Goal: Answer question/provide support: Share knowledge or assist other users

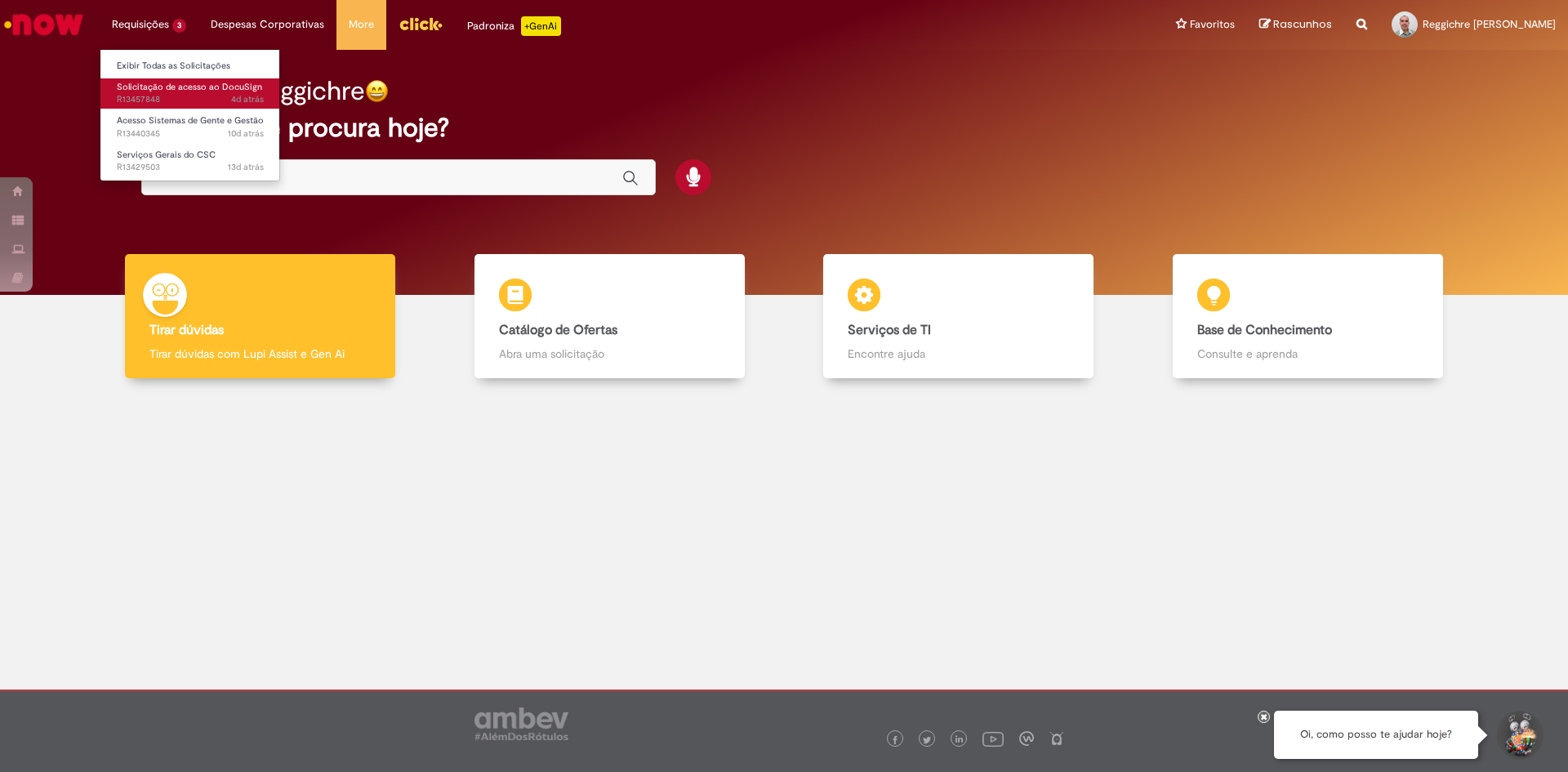
click at [132, 88] on span "Solicitação de acesso ao DocuSign" at bounding box center [190, 87] width 145 height 12
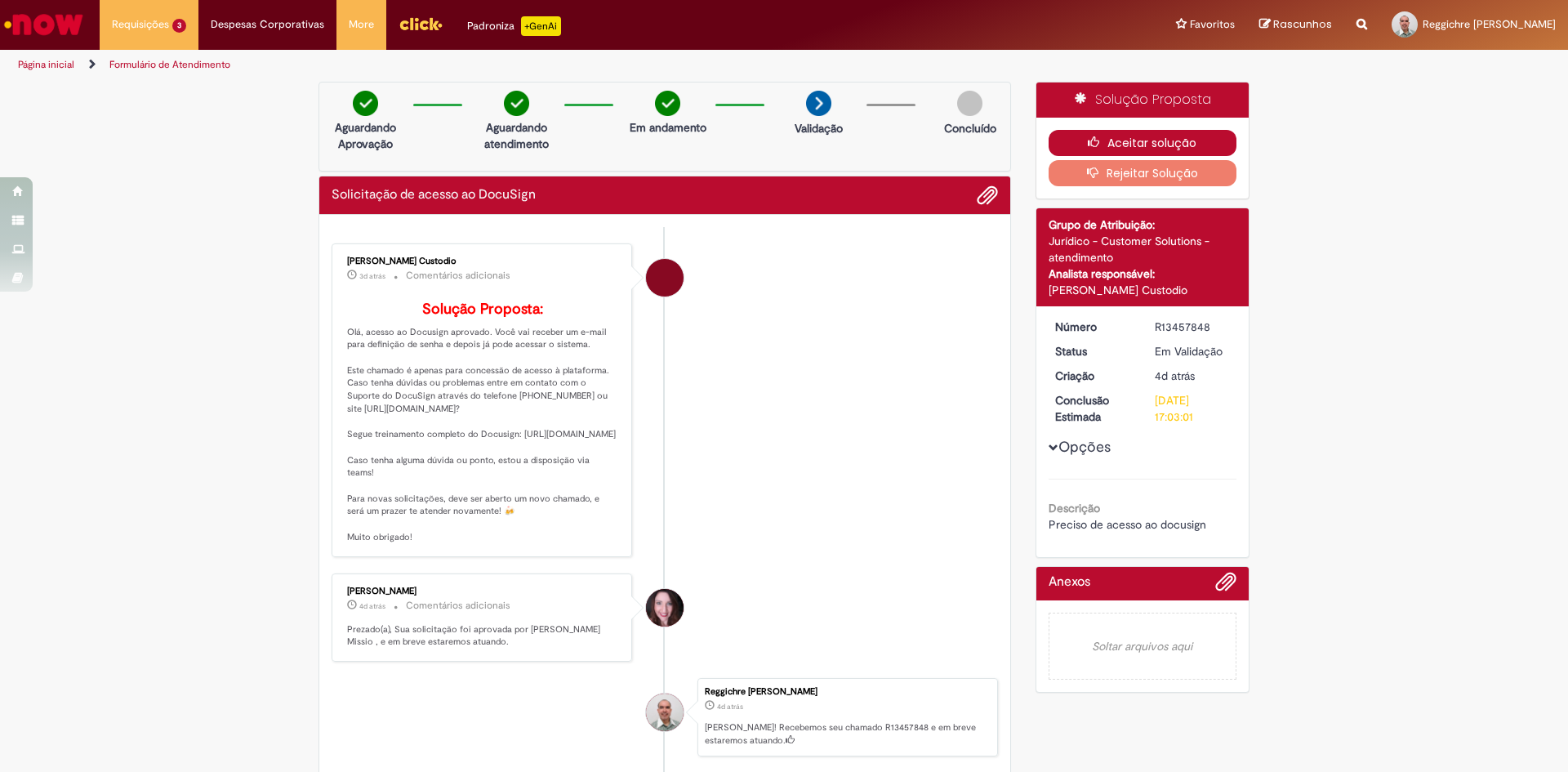
click at [1154, 139] on button "Aceitar solução" at bounding box center [1143, 143] width 189 height 26
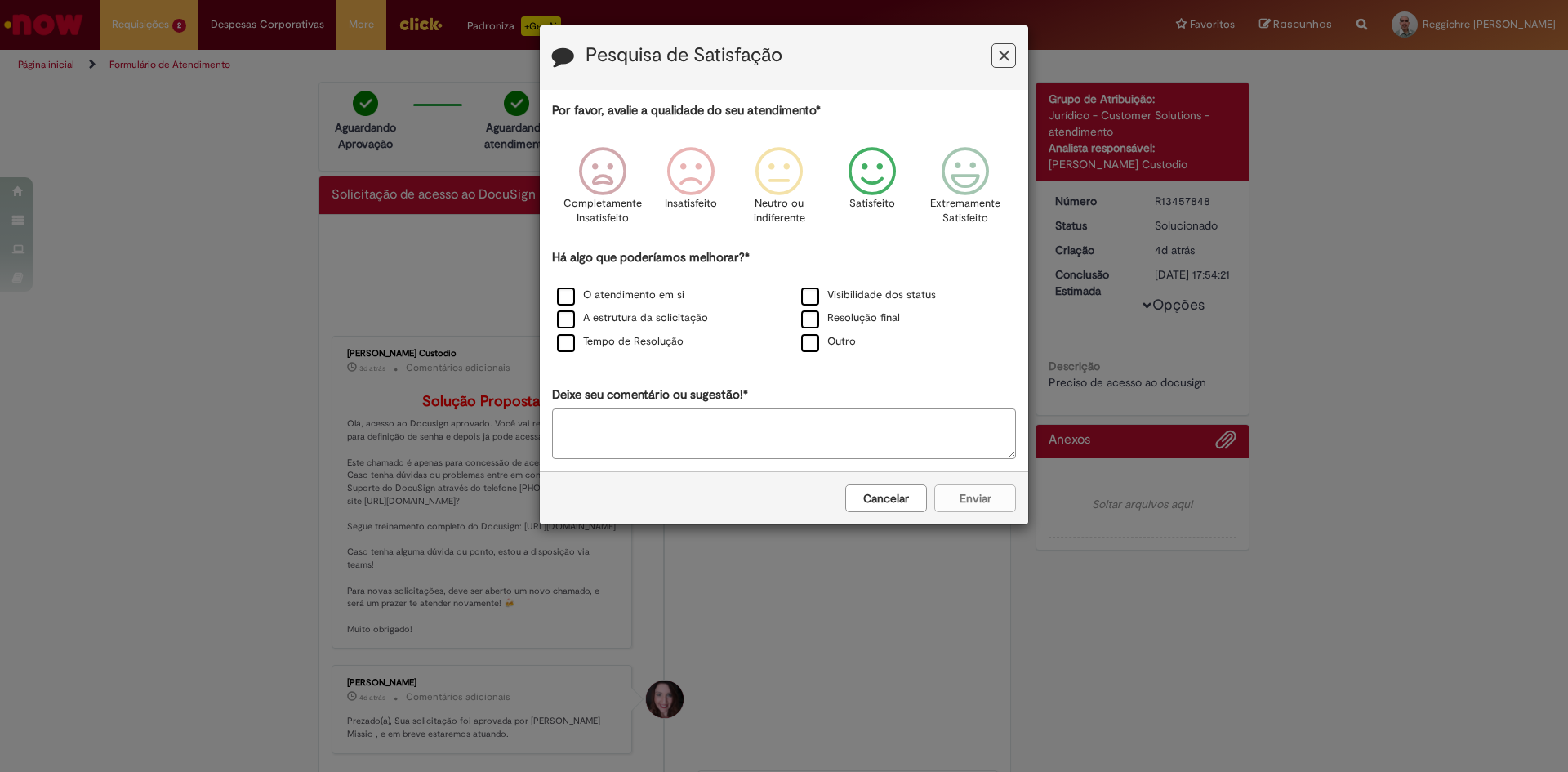
click at [865, 178] on icon "Feedback" at bounding box center [872, 172] width 61 height 49
click at [967, 500] on div "Cancelar Enviar" at bounding box center [783, 498] width 488 height 53
click at [682, 437] on textarea "Deixe seu comentário ou sugestão!*" at bounding box center [783, 434] width 464 height 51
type textarea "*"
click at [870, 177] on icon "Feedback" at bounding box center [872, 172] width 61 height 49
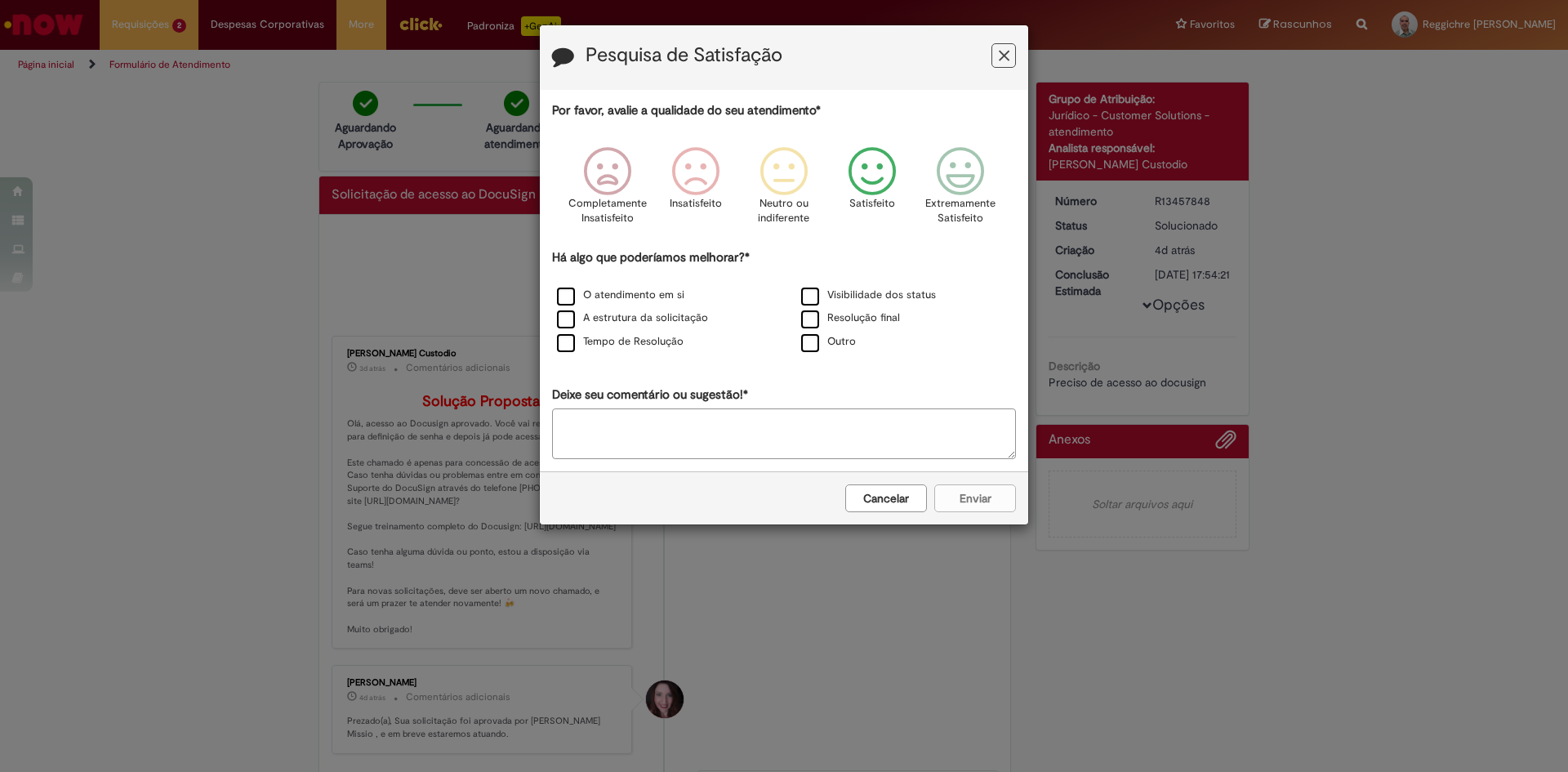
click at [882, 509] on button "Cancelar" at bounding box center [886, 498] width 81 height 27
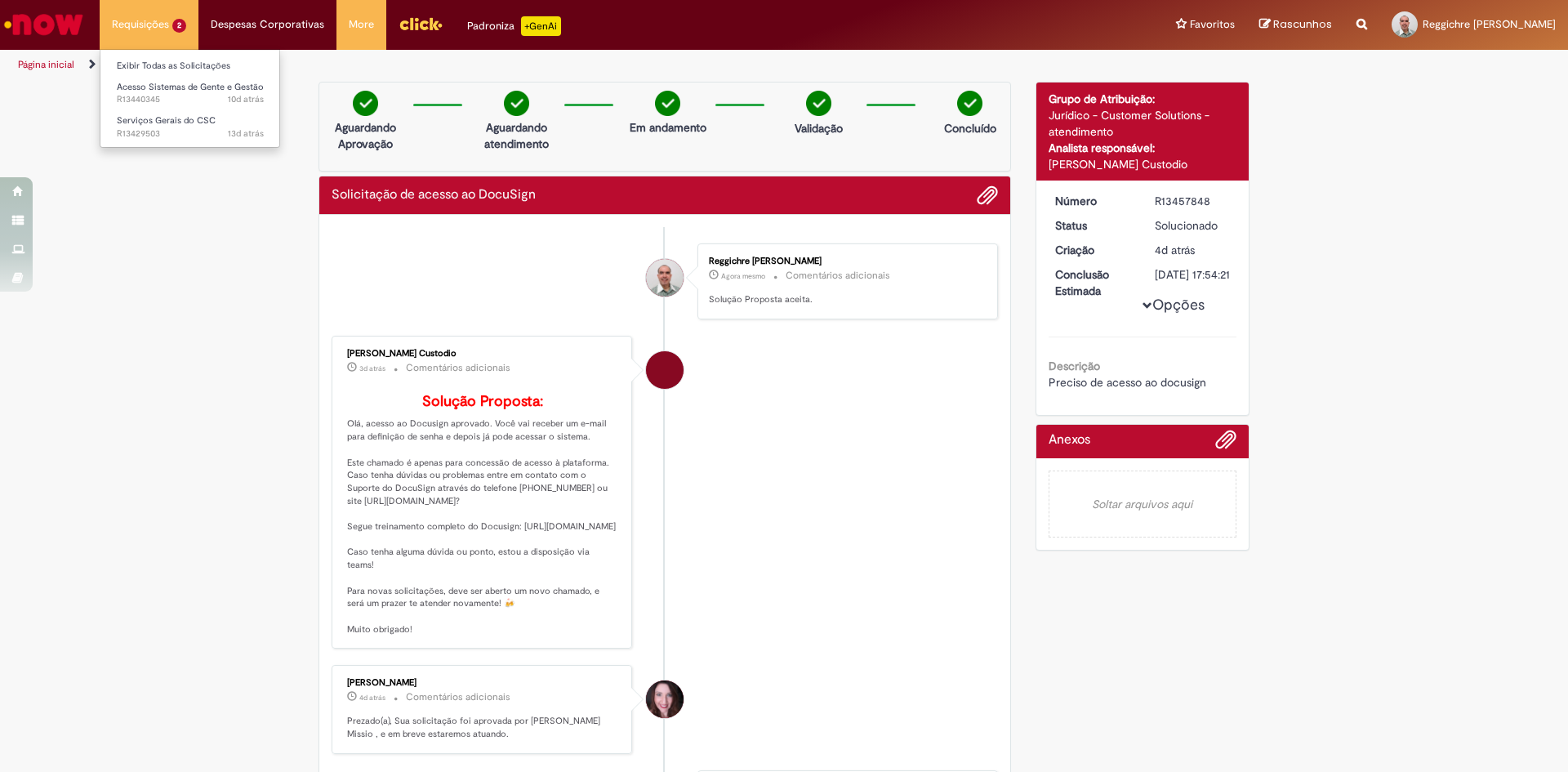
click at [131, 24] on li "Requisições 2 Exibir Todas as Solicitações Acesso Sistemas de Gente e Gestão 10…" at bounding box center [148, 25] width 99 height 49
